Goal: Check status

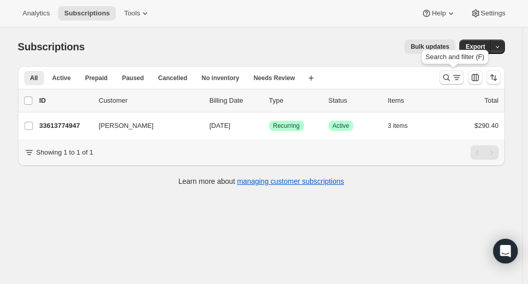
click at [451, 75] on icon "Search and filter results" at bounding box center [446, 77] width 10 height 10
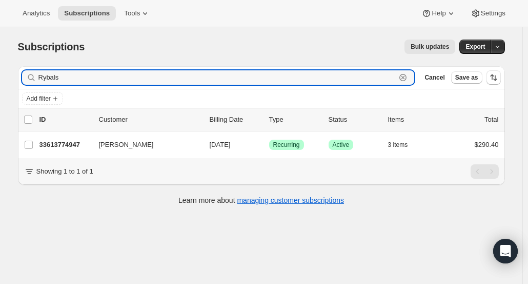
click at [407, 74] on icon "button" at bounding box center [402, 77] width 7 height 7
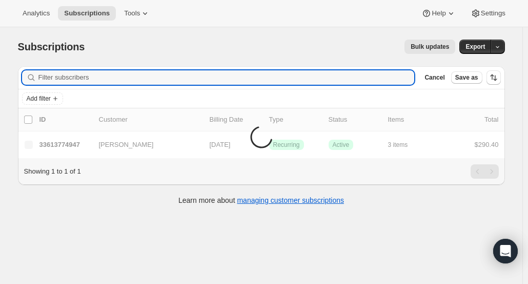
paste input "[EMAIL_ADDRESS][DOMAIN_NAME]"
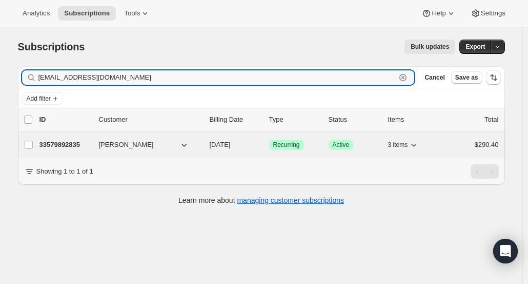
type input "[EMAIL_ADDRESS][DOMAIN_NAME]"
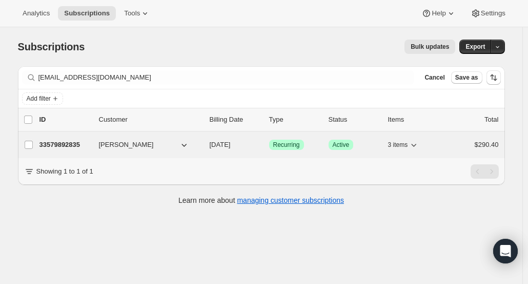
click at [77, 142] on p "33579892835" at bounding box center [64, 144] width 51 height 10
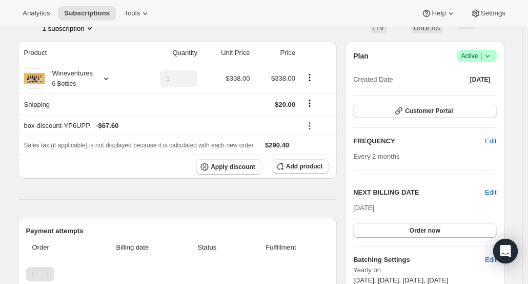
scroll to position [103, 0]
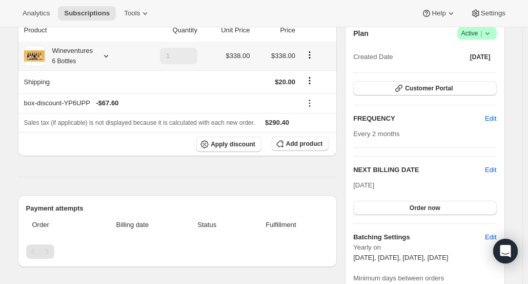
click at [84, 65] on div "Wineventures 6 Bottles" at bounding box center [69, 56] width 48 height 21
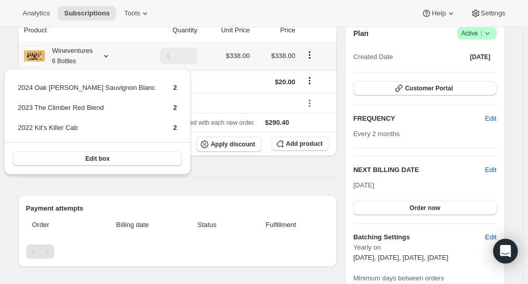
scroll to position [51, 0]
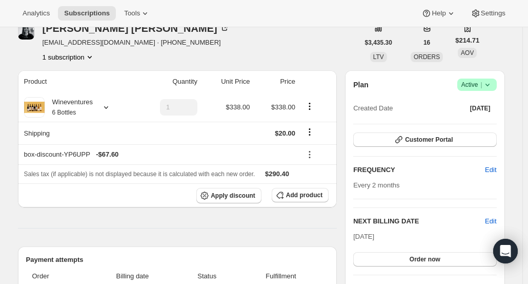
click at [491, 85] on icon at bounding box center [487, 84] width 10 height 10
click at [295, 50] on div "[PERSON_NAME] [EMAIL_ADDRESS][DOMAIN_NAME] · [PHONE_NUMBER] 1 subscription" at bounding box center [188, 42] width 341 height 39
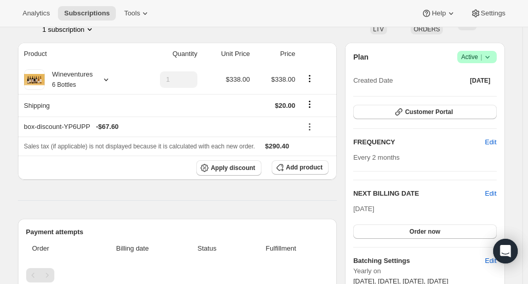
scroll to position [0, 0]
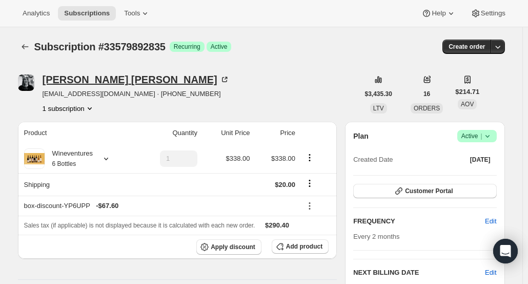
click at [82, 80] on div "[PERSON_NAME]" at bounding box center [136, 79] width 187 height 10
